Goal: Book appointment/travel/reservation

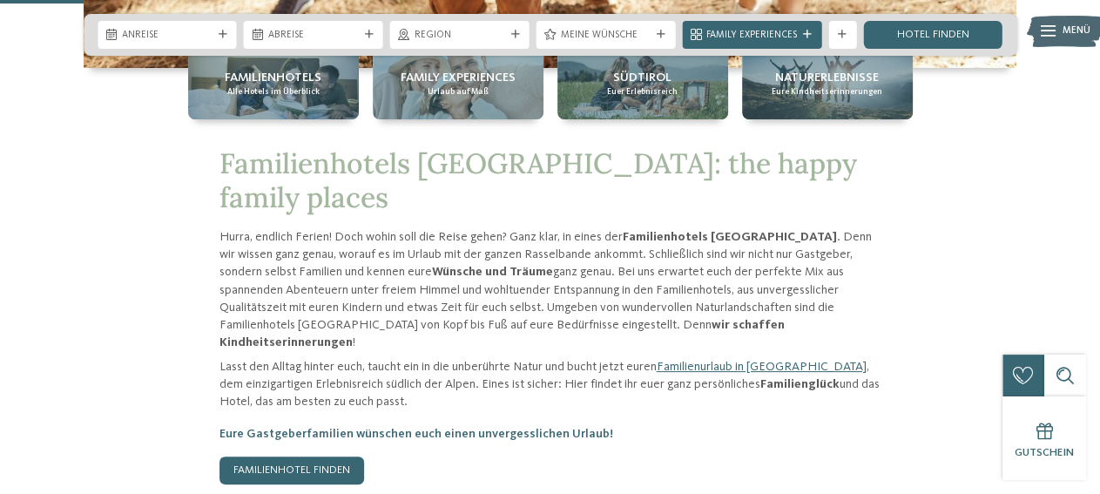
scroll to position [575, 0]
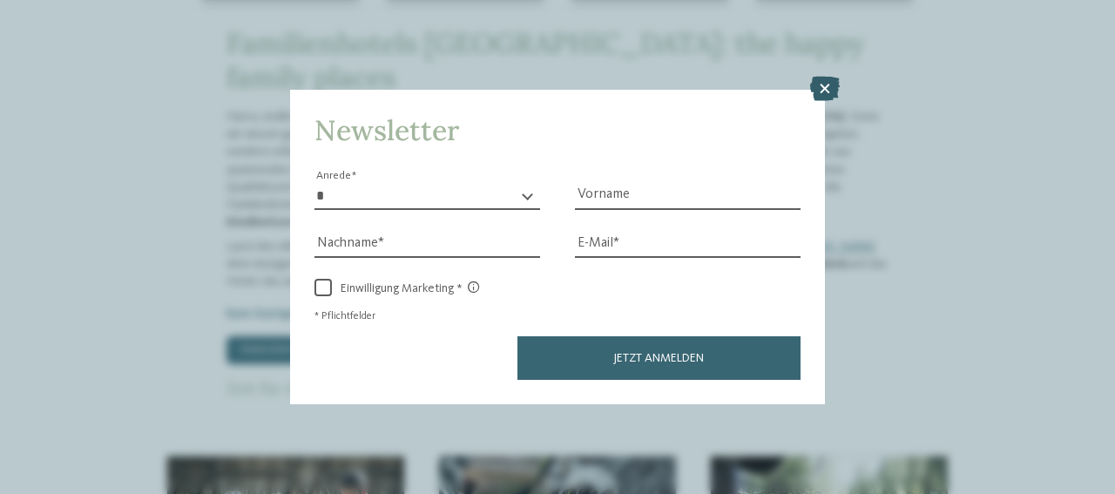
click at [825, 84] on icon at bounding box center [825, 89] width 30 height 24
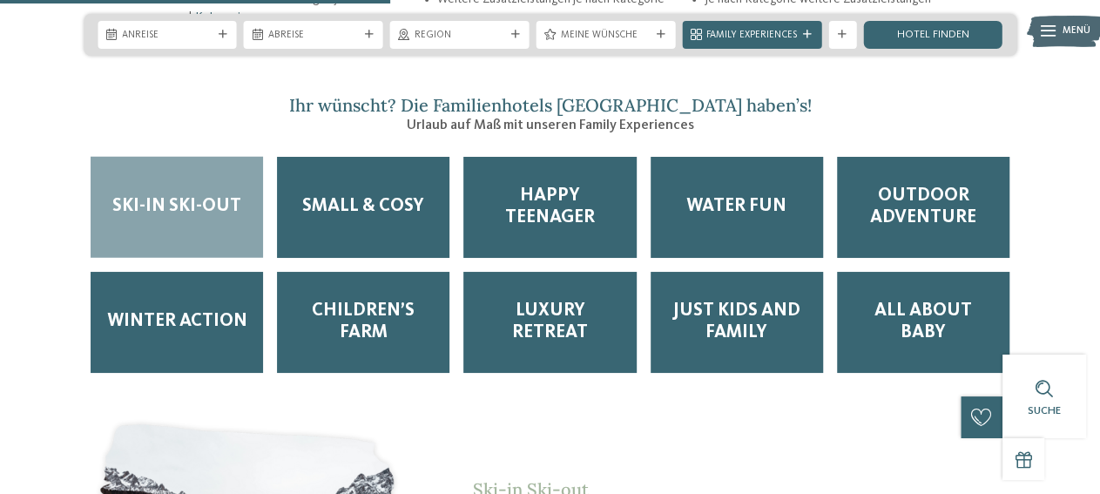
scroll to position [2290, 0]
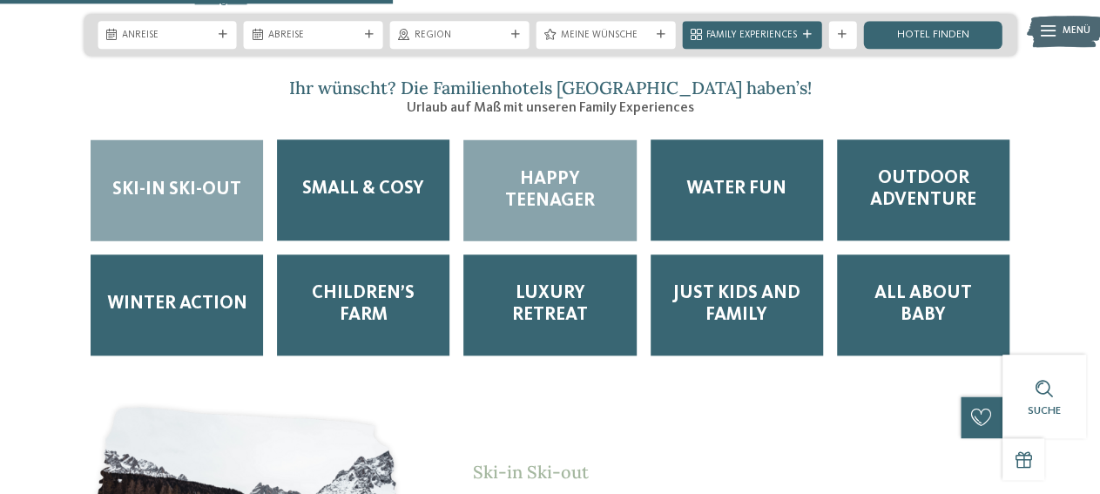
click at [570, 168] on span "Happy Teenager" at bounding box center [549, 190] width 145 height 44
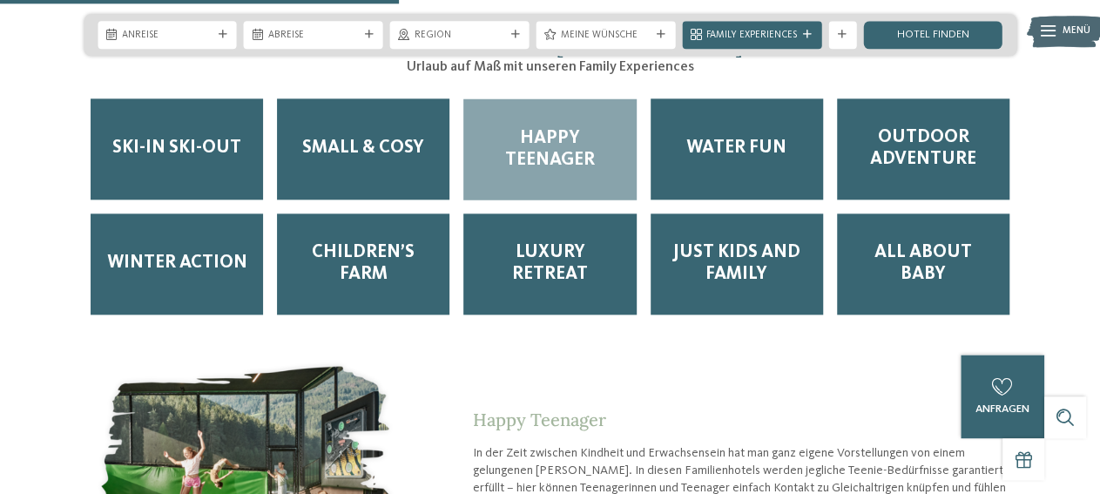
scroll to position [2305, 0]
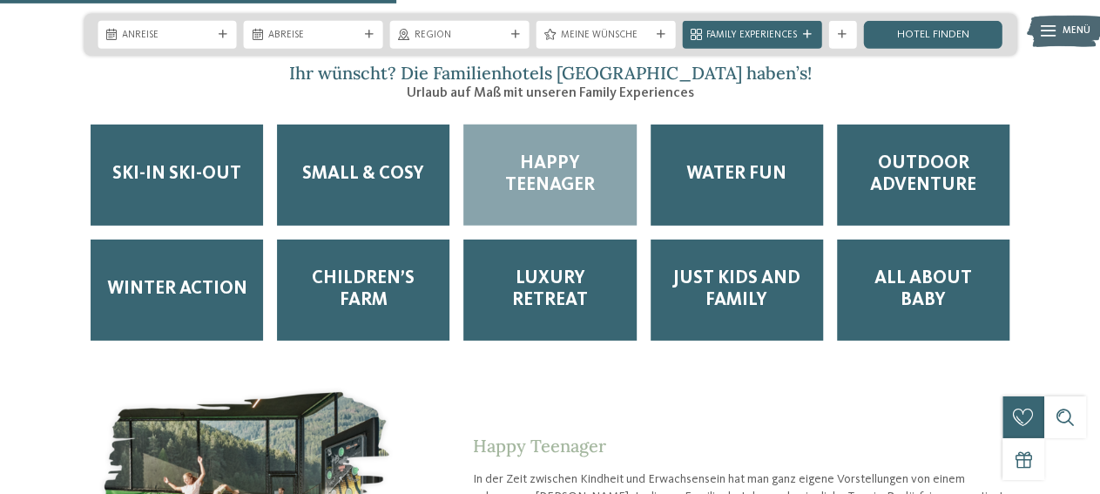
click at [520, 153] on span "Happy Teenager" at bounding box center [549, 175] width 145 height 44
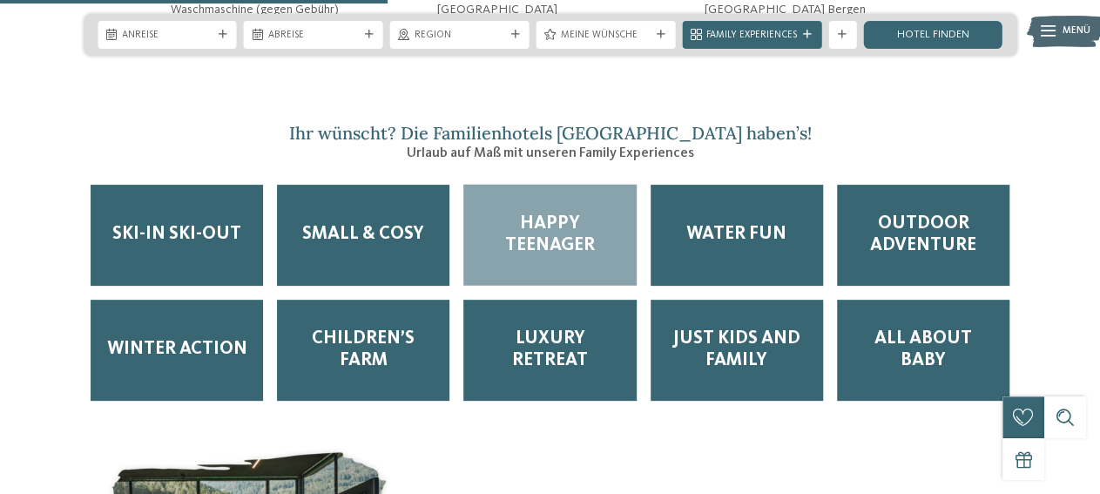
scroll to position [2219, 0]
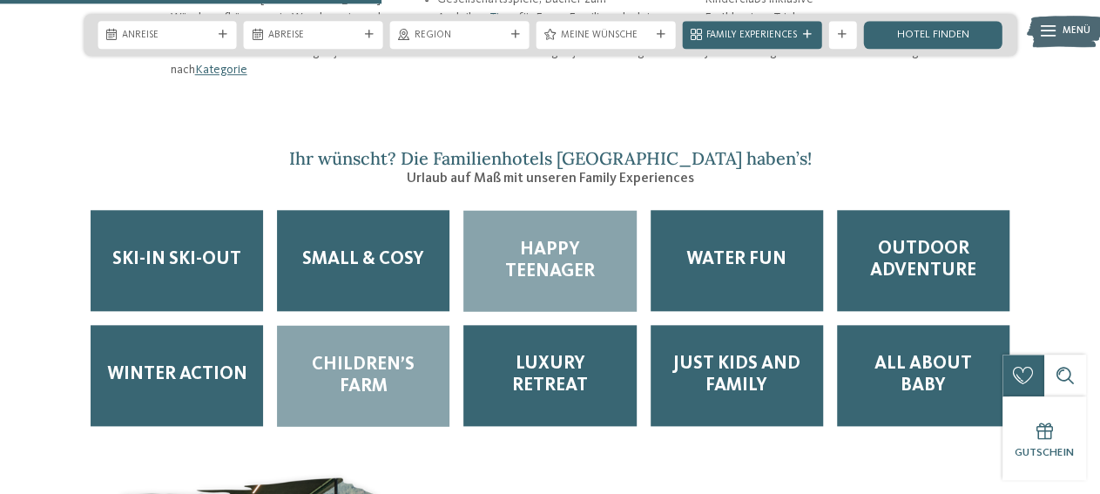
click at [355, 354] on span "Children’s Farm" at bounding box center [363, 376] width 145 height 44
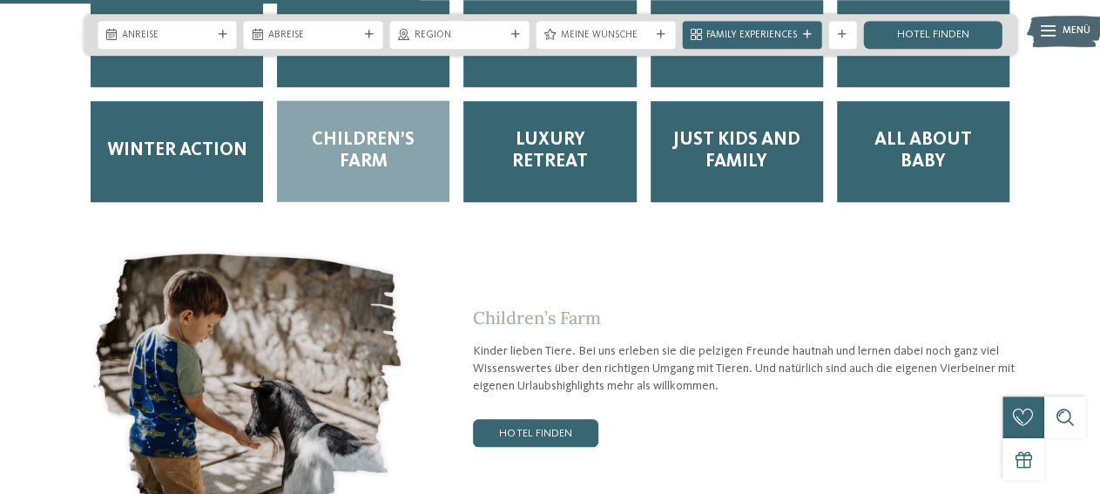
scroll to position [2461, 0]
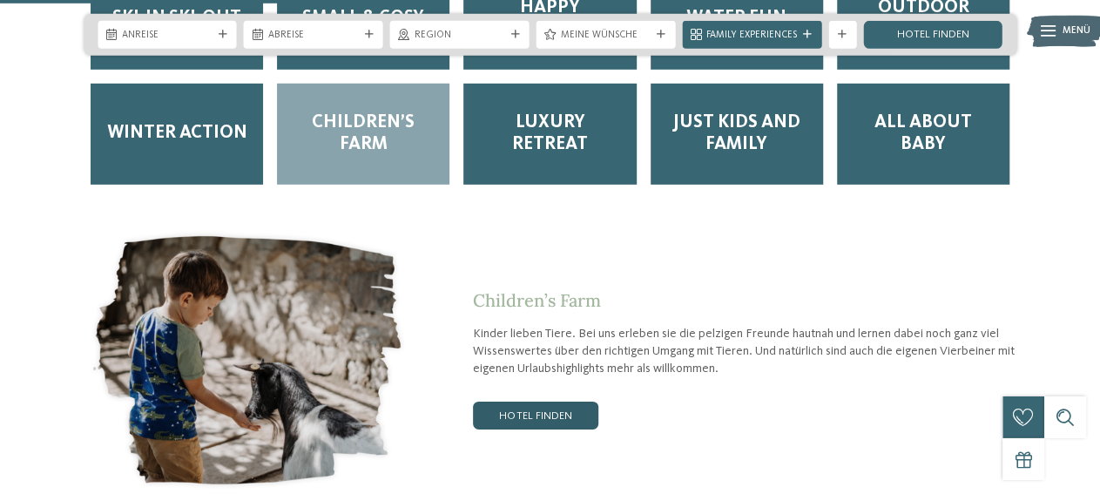
click at [550, 401] on link "Hotel finden" at bounding box center [535, 415] width 125 height 28
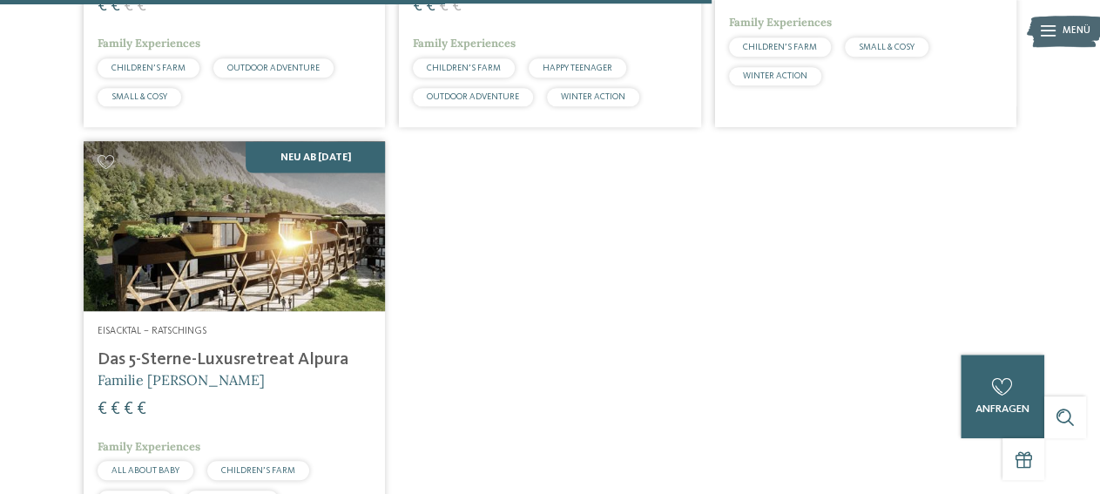
scroll to position [1668, 0]
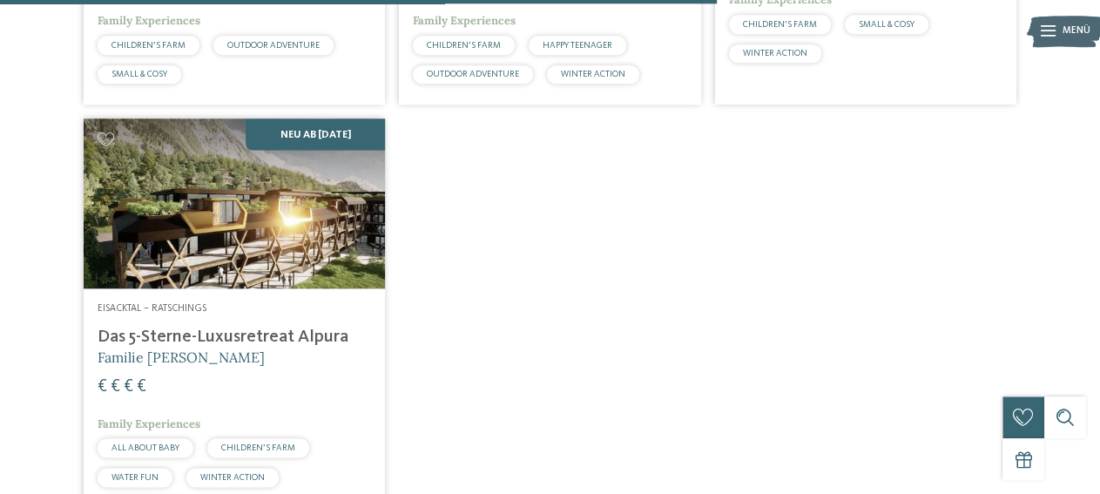
click at [252, 347] on h4 "Das 5-Sterne-Luxusretreat Alpura" at bounding box center [234, 337] width 273 height 21
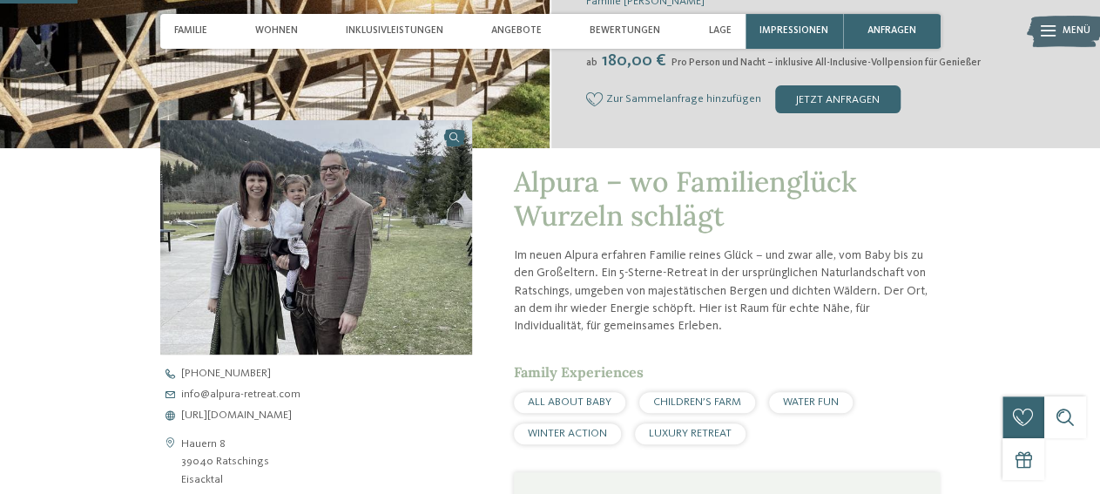
scroll to position [373, 0]
click at [279, 223] on img at bounding box center [316, 237] width 312 height 234
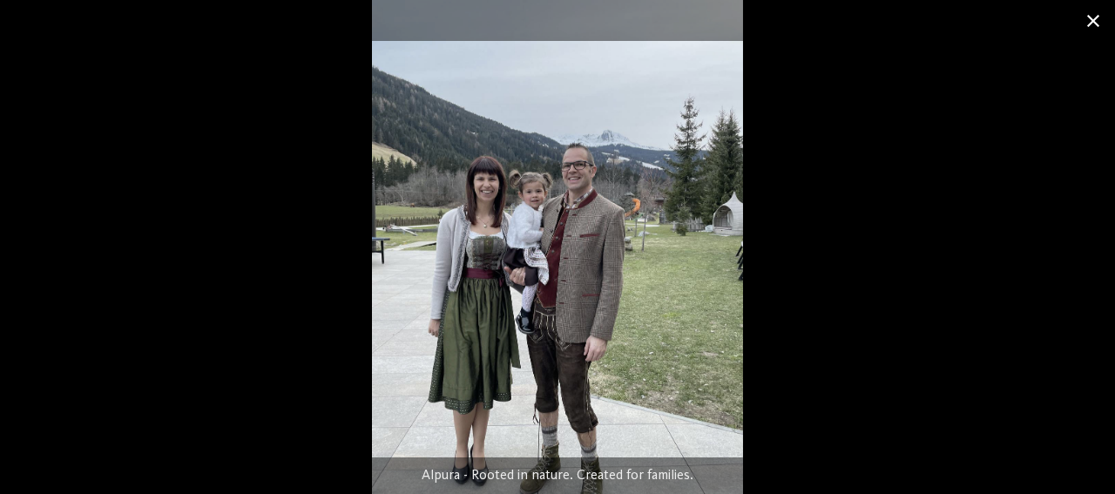
click at [1093, 17] on span at bounding box center [1093, 20] width 44 height 41
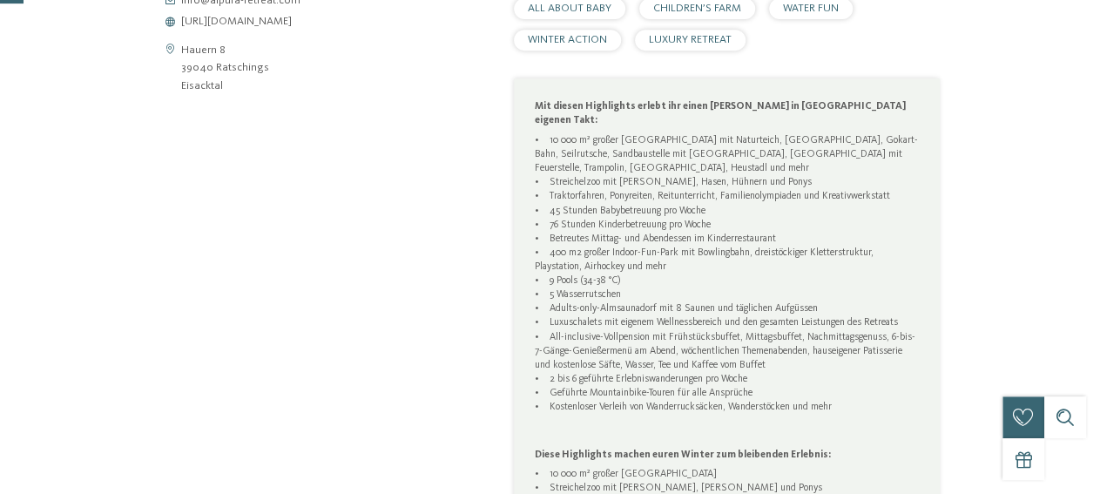
scroll to position [0, 0]
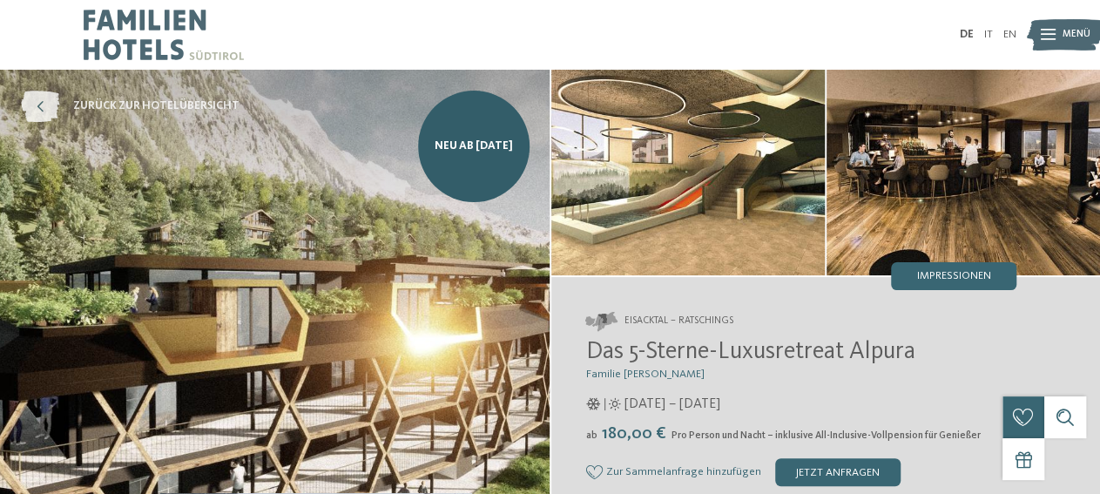
click at [36, 101] on icon at bounding box center [40, 106] width 38 height 31
